Goal: Information Seeking & Learning: Learn about a topic

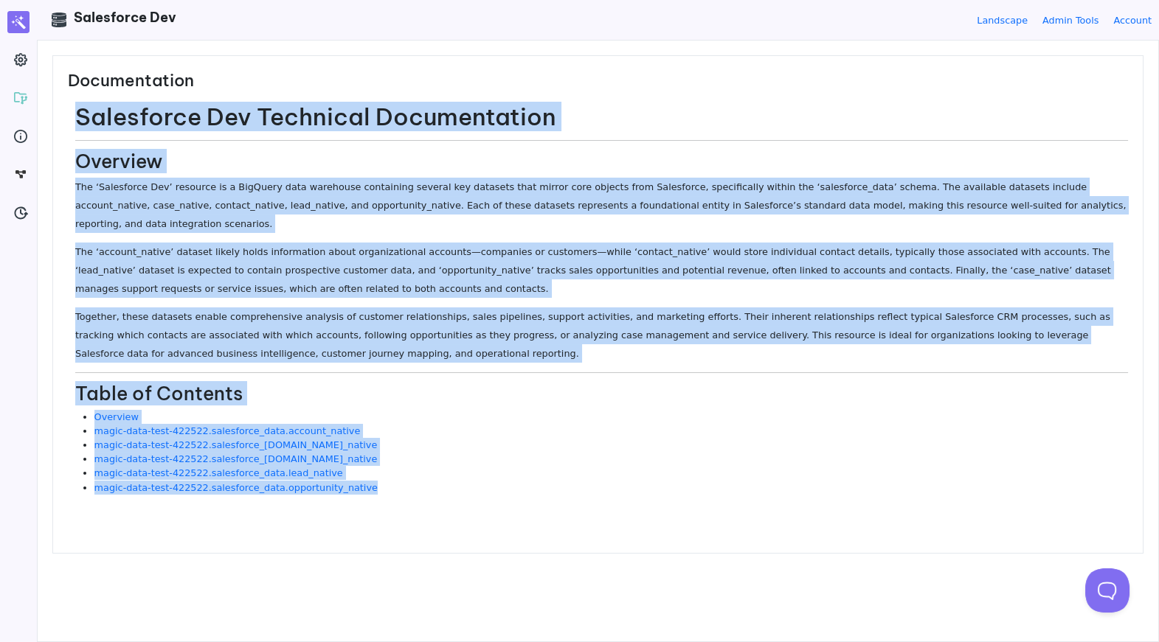
drag, startPoint x: 405, startPoint y: 513, endPoint x: 65, endPoint y: 427, distance: 350.6
click at [65, 427] on div "Documentation Salesforce Dev Technical Documentation Overview The ‘Salesforce D…" at bounding box center [597, 304] width 1091 height 499
click at [471, 510] on div "Documentation Salesforce Dev Technical Documentation Overview The ‘Salesforce D…" at bounding box center [597, 304] width 1091 height 499
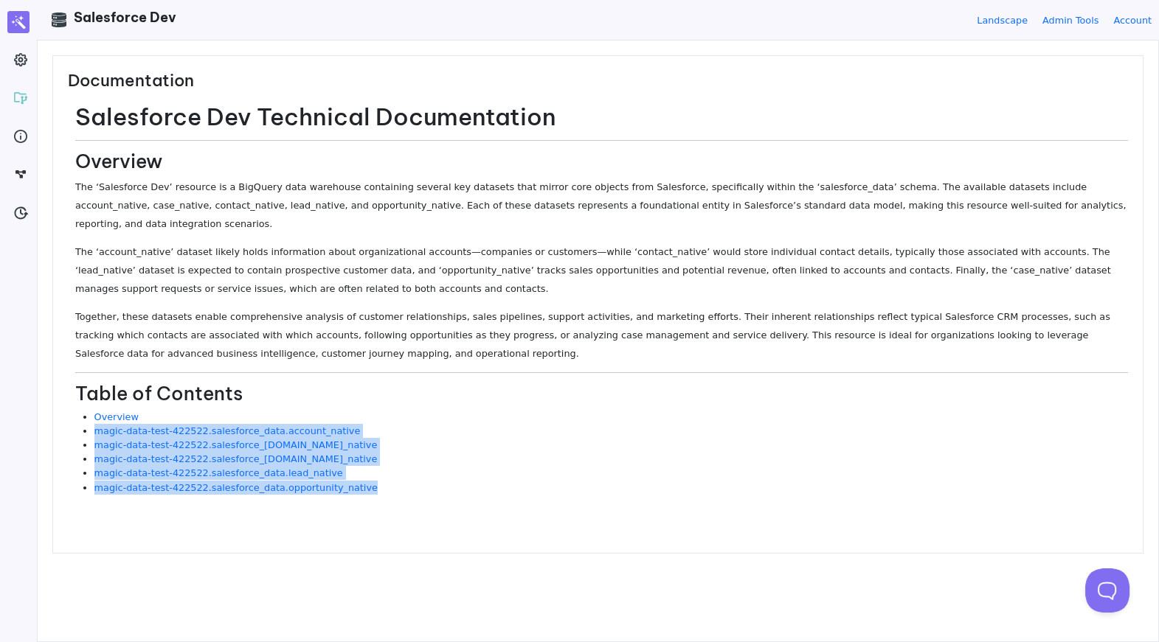
drag, startPoint x: 398, startPoint y: 485, endPoint x: 85, endPoint y: 435, distance: 317.5
click at [85, 435] on ul "Overview magic-data-test-422522.salesforce_data.account_native magic-data-test-…" at bounding box center [601, 452] width 1053 height 85
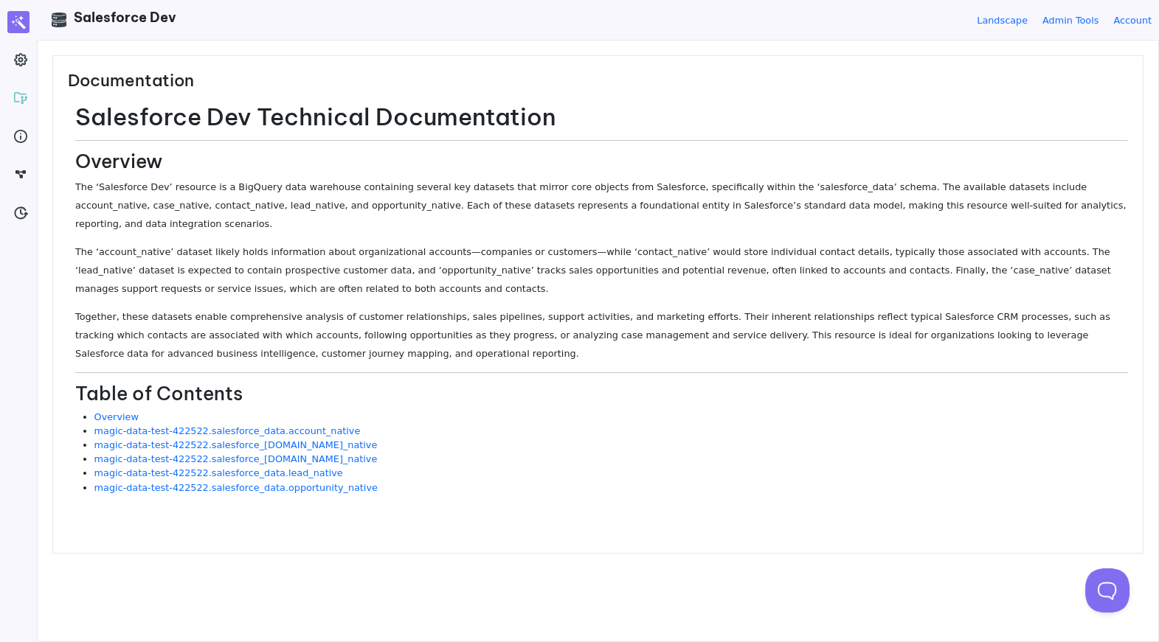
click at [212, 393] on h2 "Table of Contents" at bounding box center [601, 394] width 1053 height 23
click at [238, 393] on h2 "Table of Contents" at bounding box center [601, 394] width 1053 height 23
drag, startPoint x: 240, startPoint y: 395, endPoint x: 156, endPoint y: 395, distance: 83.3
click at [156, 395] on h2 "Table of Contents" at bounding box center [601, 394] width 1053 height 23
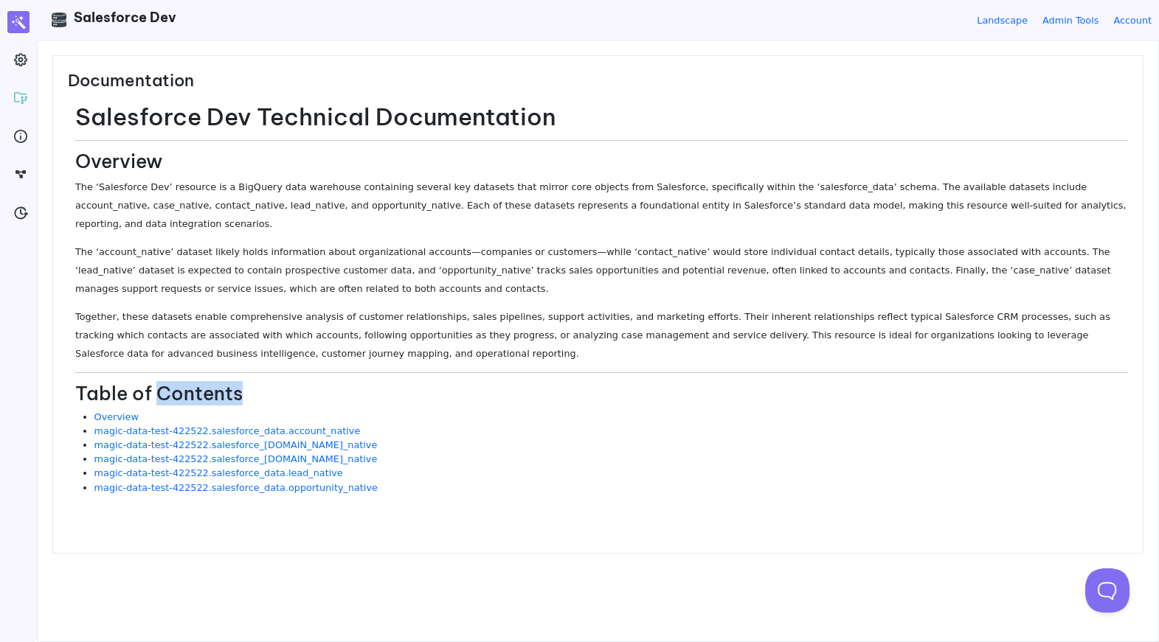
click at [157, 395] on h2 "Table of Contents" at bounding box center [601, 394] width 1053 height 23
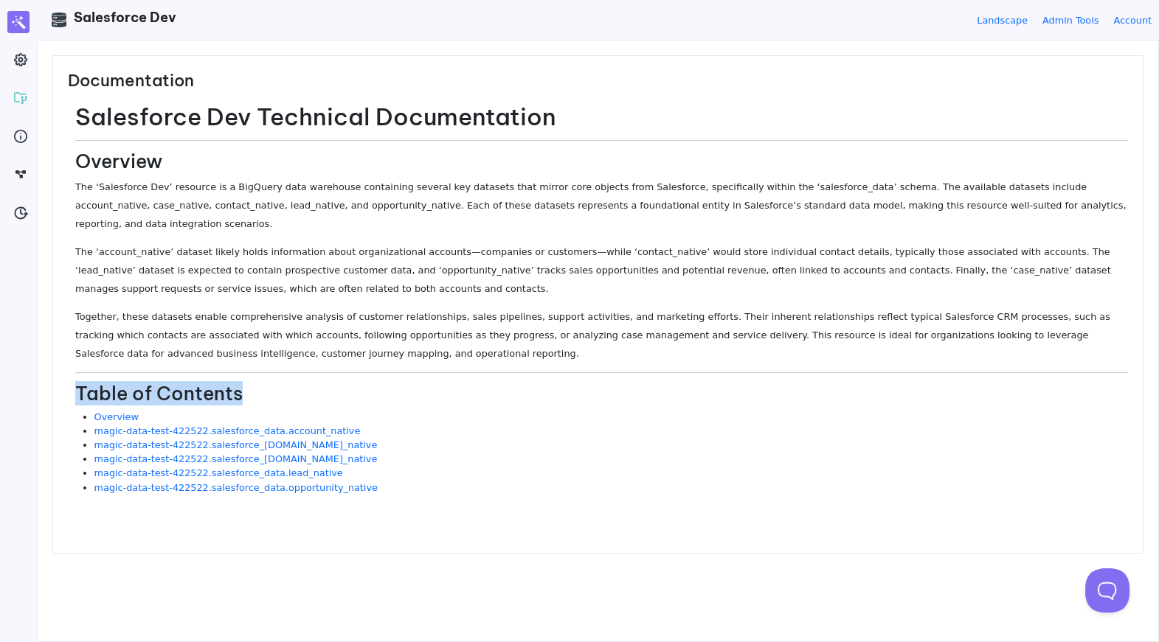
click at [157, 395] on h2 "Table of Contents" at bounding box center [601, 394] width 1053 height 23
click at [178, 395] on h2 "Table of Contents" at bounding box center [601, 394] width 1053 height 23
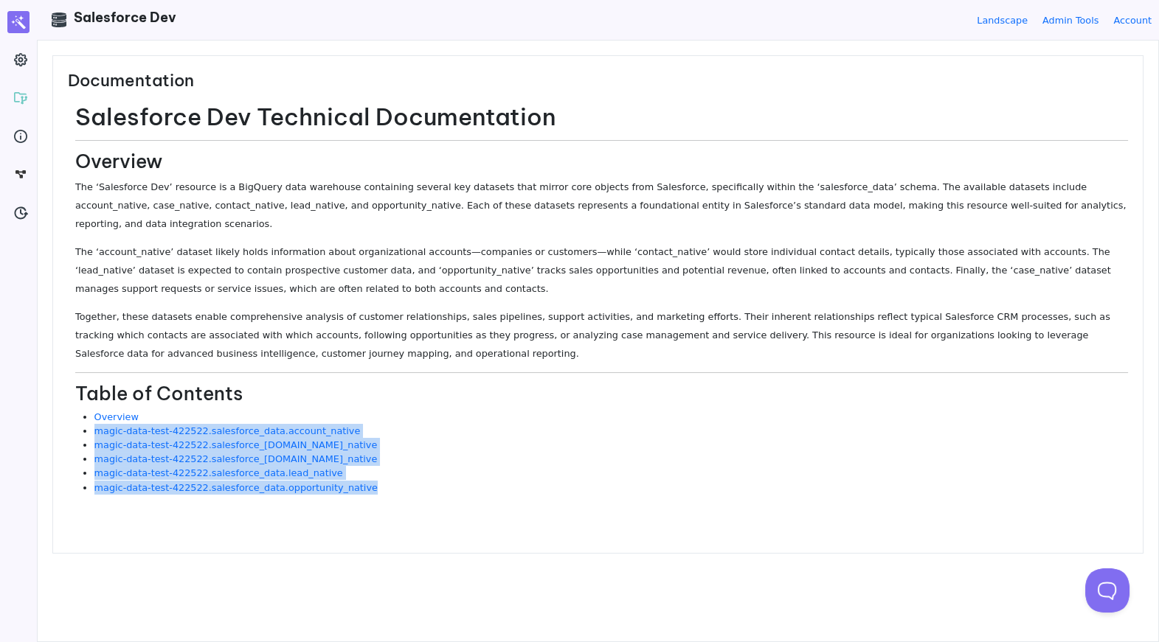
drag, startPoint x: 426, startPoint y: 496, endPoint x: 329, endPoint y: 421, distance: 123.0
click at [329, 421] on div "Salesforce Dev Technical Documentation Overview The ‘Salesforce Dev’ resource i…" at bounding box center [601, 303] width 1053 height 401
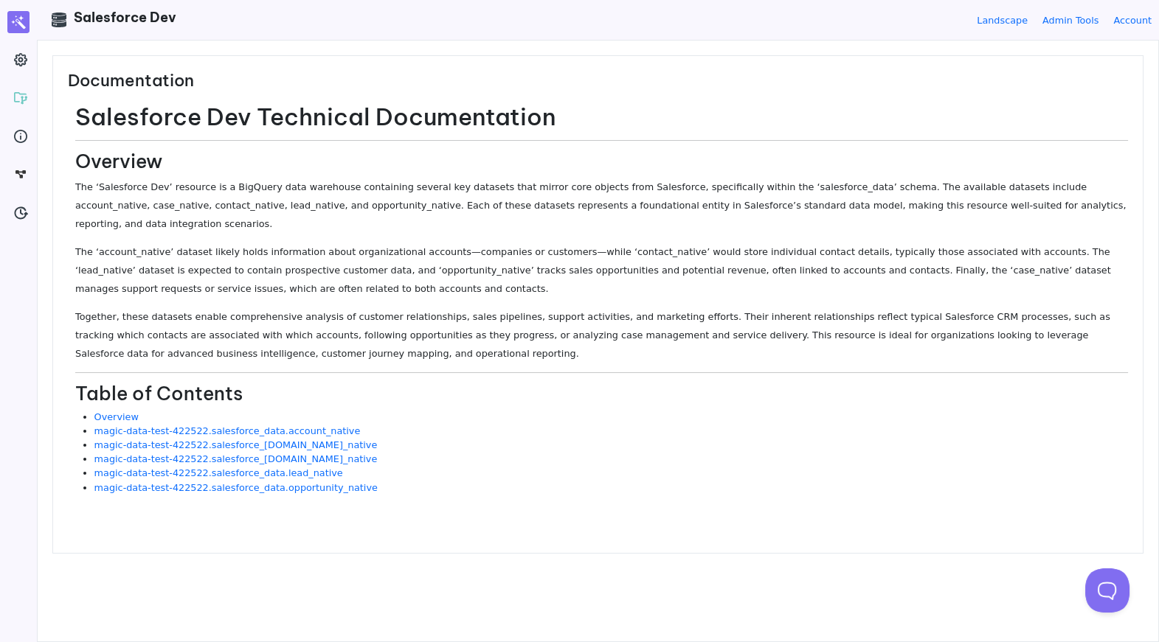
click at [229, 391] on h2 "Table of Contents" at bounding box center [601, 394] width 1053 height 23
click at [306, 392] on h2 "Table of Contents" at bounding box center [601, 394] width 1053 height 23
click at [504, 336] on p "Together, these datasets enable comprehensive analysis of customer relationship…" at bounding box center [601, 335] width 1053 height 55
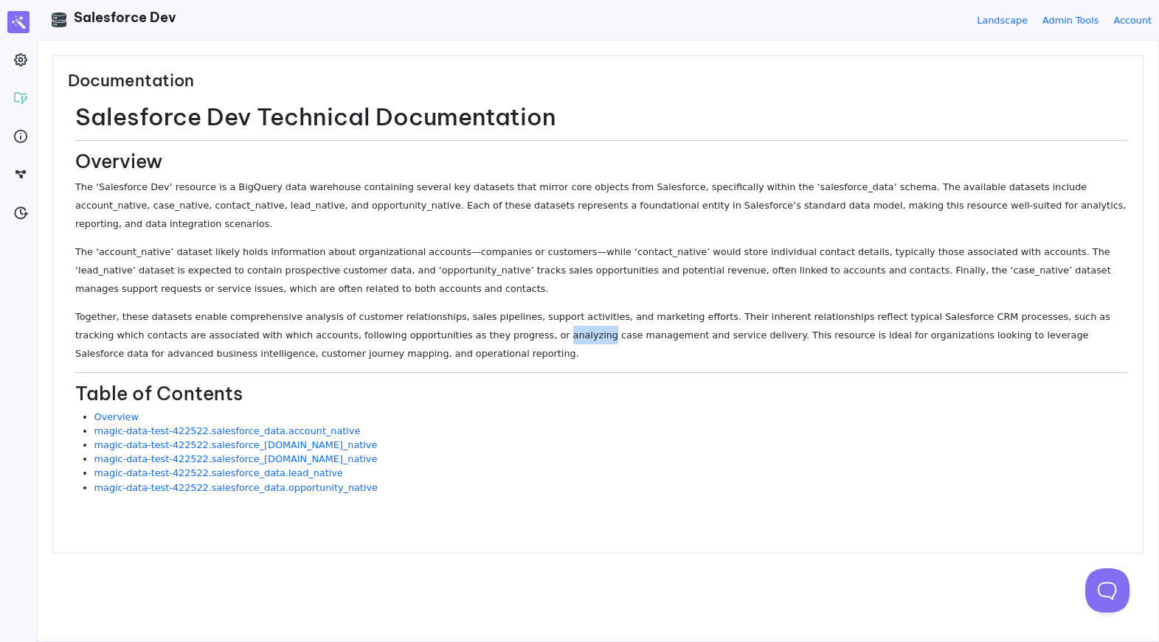
click at [504, 336] on p "Together, these datasets enable comprehensive analysis of customer relationship…" at bounding box center [601, 335] width 1053 height 55
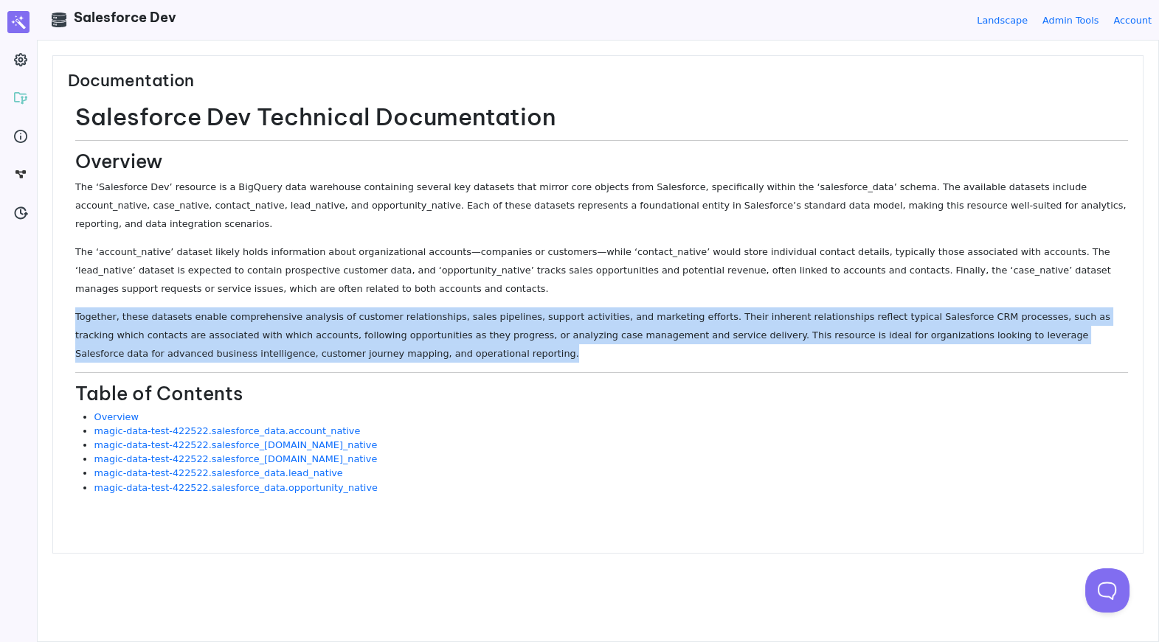
click at [504, 336] on p "Together, these datasets enable comprehensive analysis of customer relationship…" at bounding box center [601, 335] width 1053 height 55
click at [502, 361] on p "Together, these datasets enable comprehensive analysis of customer relationship…" at bounding box center [601, 335] width 1053 height 55
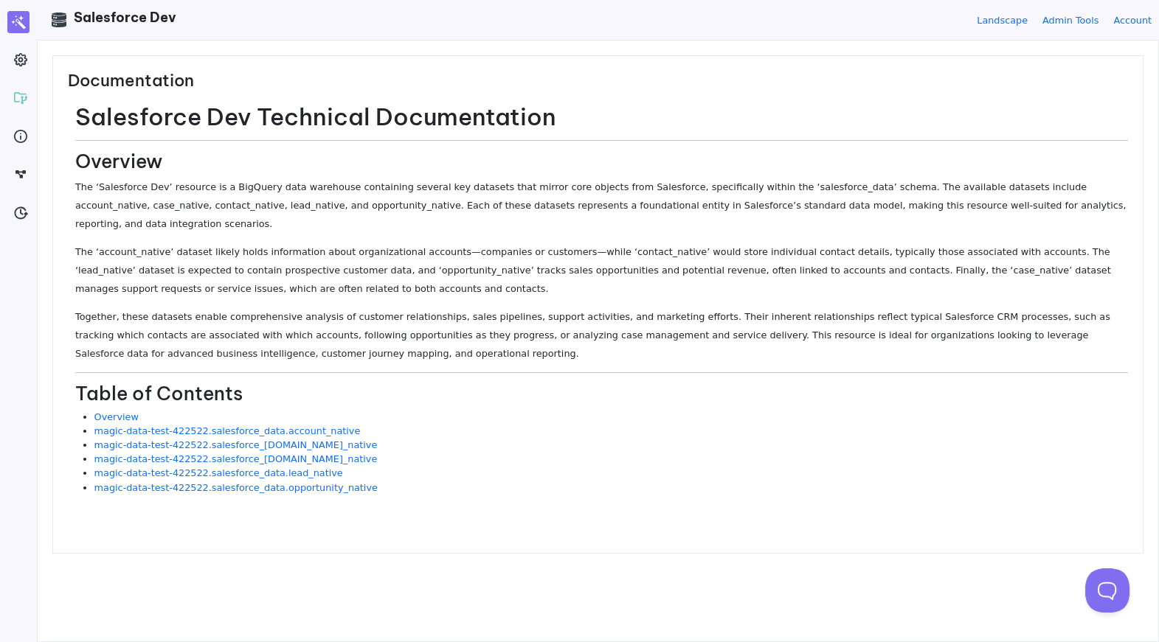
click at [504, 335] on p "Together, these datasets enable comprehensive analysis of customer relationship…" at bounding box center [601, 335] width 1053 height 55
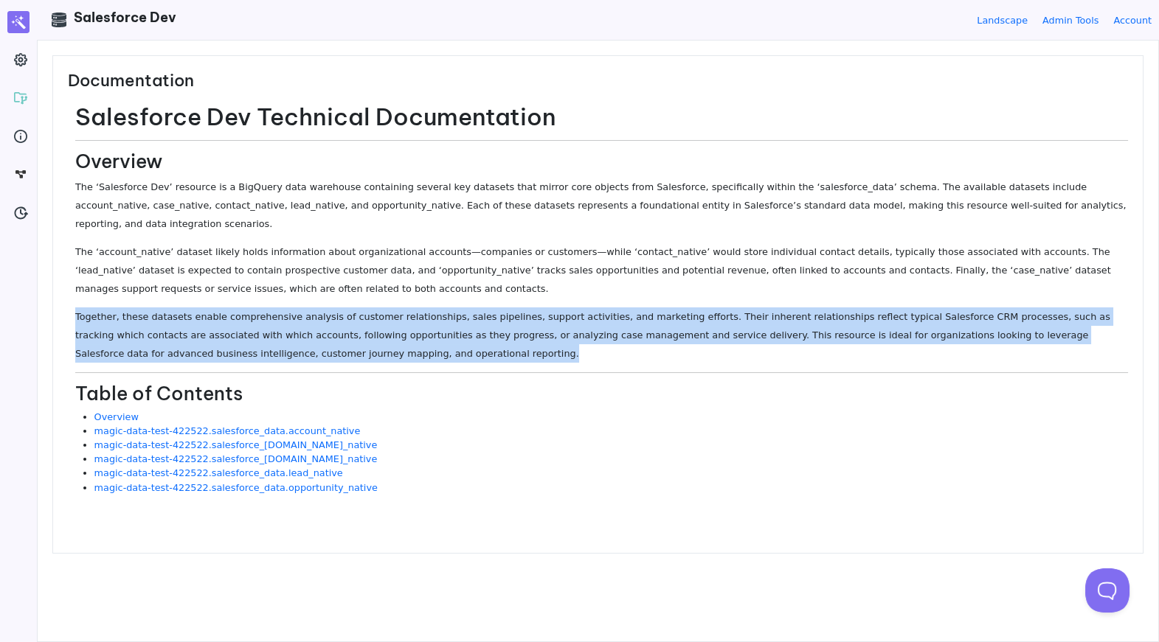
click at [504, 335] on p "Together, these datasets enable comprehensive analysis of customer relationship…" at bounding box center [601, 335] width 1053 height 55
click at [504, 344] on p "Together, these datasets enable comprehensive analysis of customer relationship…" at bounding box center [601, 335] width 1053 height 55
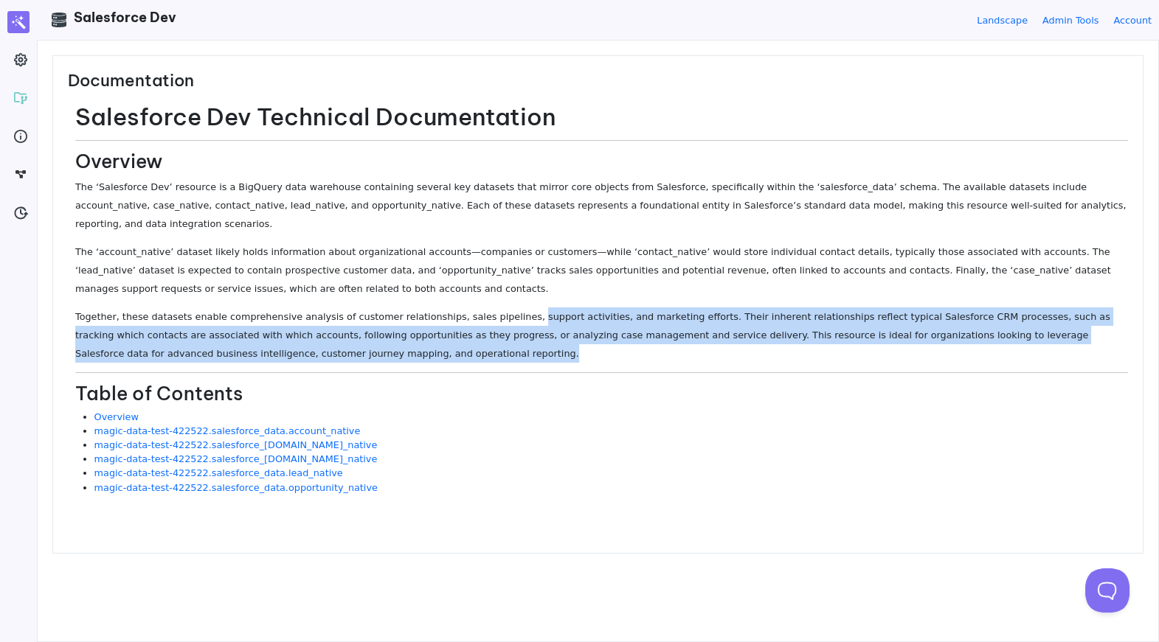
drag, startPoint x: 504, startPoint y: 344, endPoint x: 513, endPoint y: 316, distance: 29.4
click at [513, 316] on p "Together, these datasets enable comprehensive analysis of customer relationship…" at bounding box center [601, 335] width 1053 height 55
